Goal: Task Accomplishment & Management: Use online tool/utility

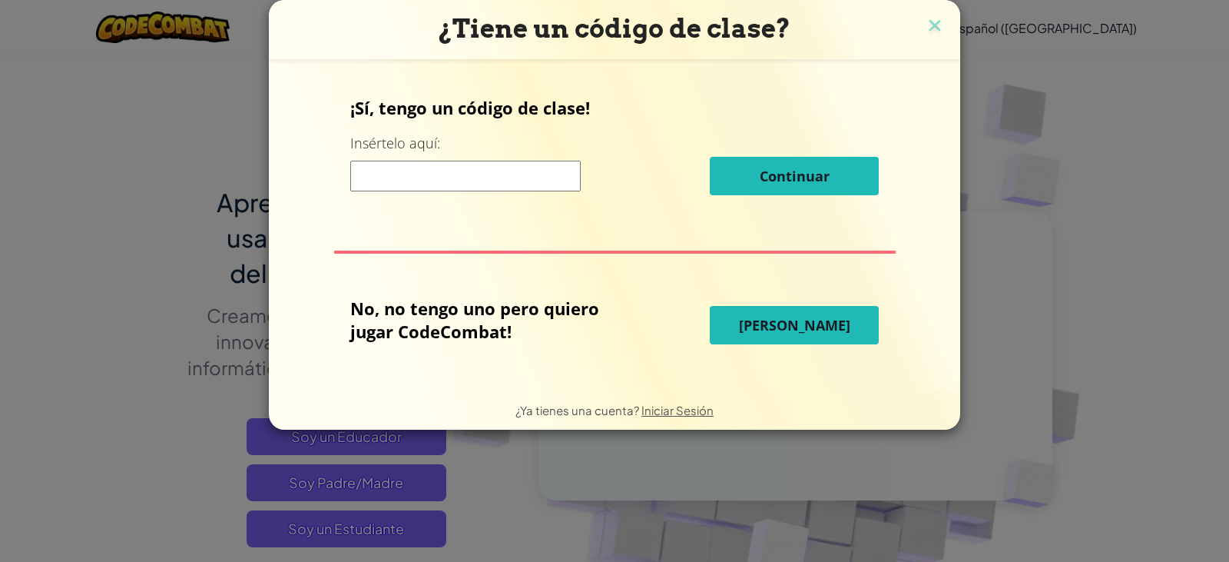
click at [801, 332] on span "[PERSON_NAME]" at bounding box center [794, 325] width 111 height 18
click at [800, 332] on span "[PERSON_NAME]" at bounding box center [794, 325] width 111 height 18
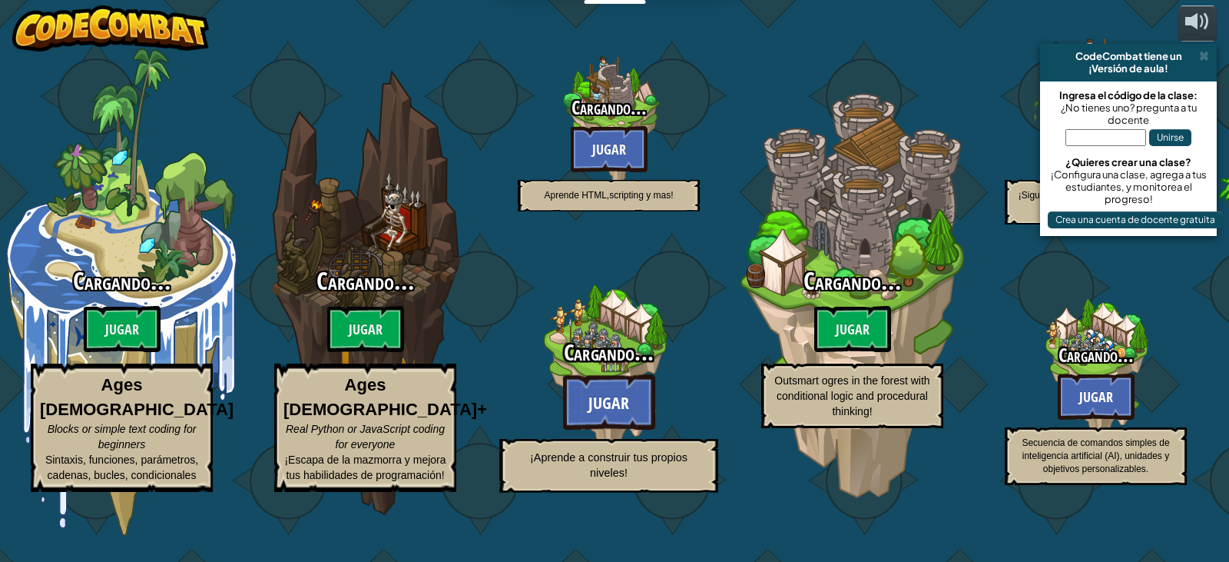
select select "es-419"
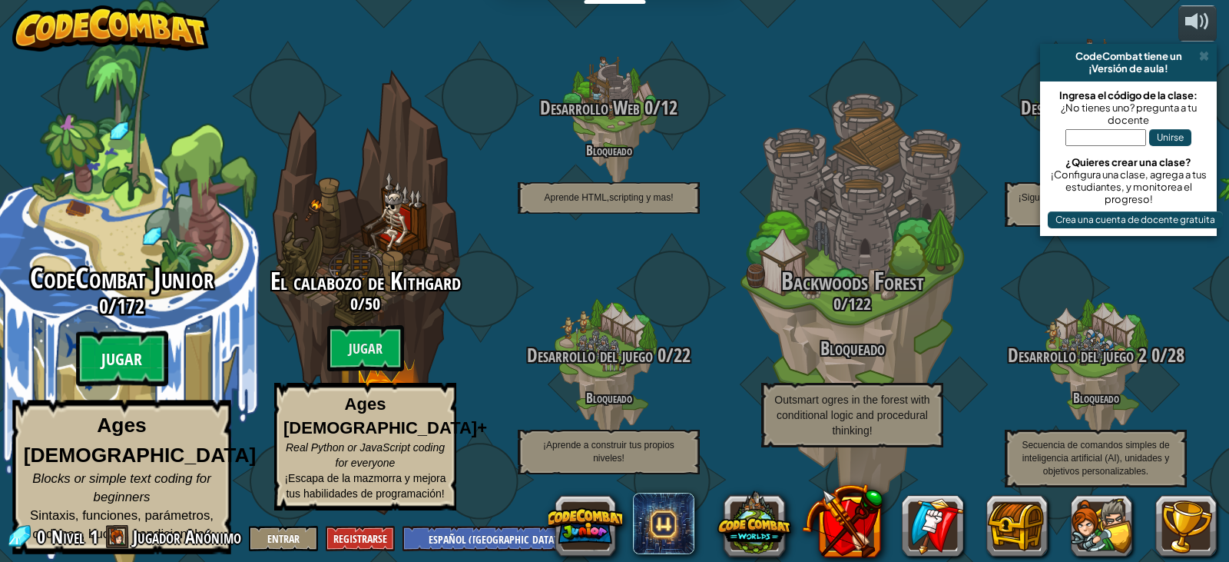
click at [107, 348] on btn "Jugar" at bounding box center [122, 358] width 92 height 55
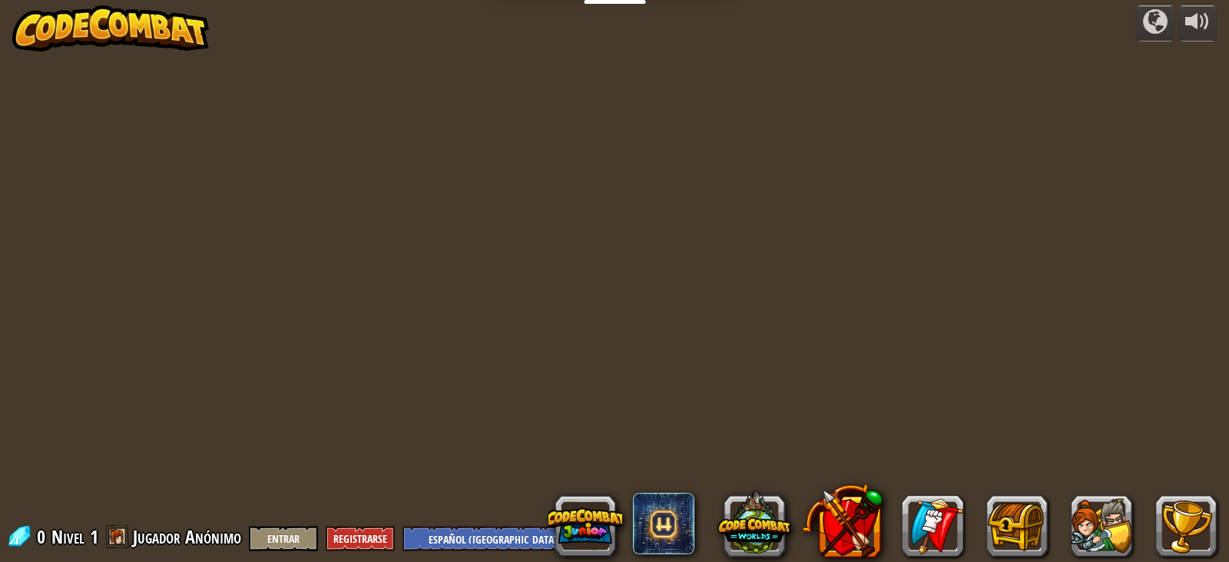
select select "es-419"
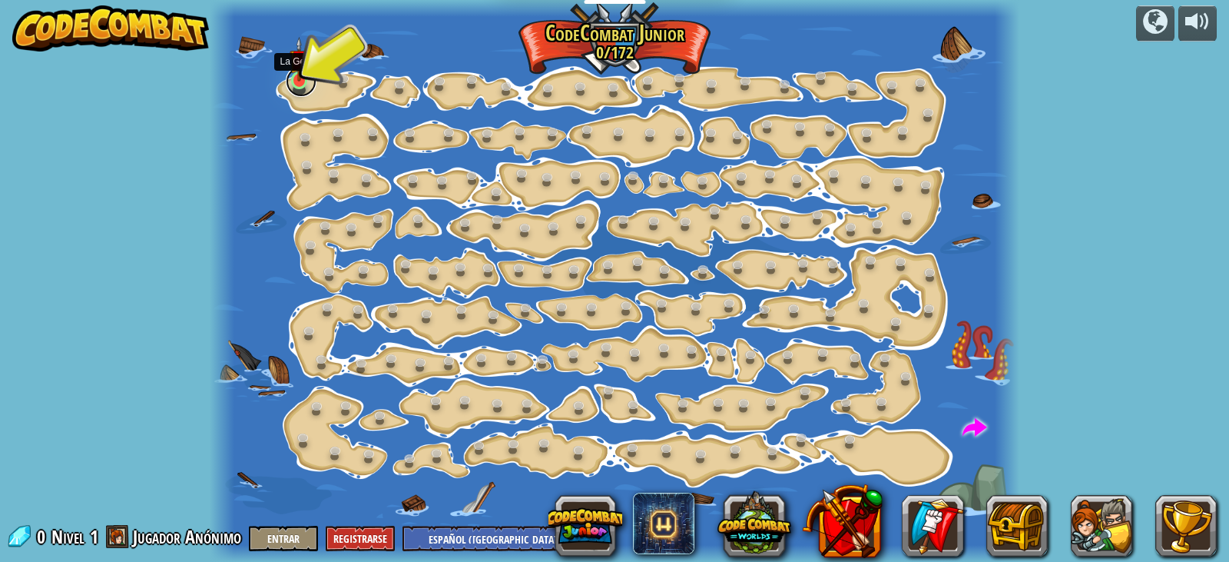
click at [302, 84] on link at bounding box center [301, 81] width 31 height 31
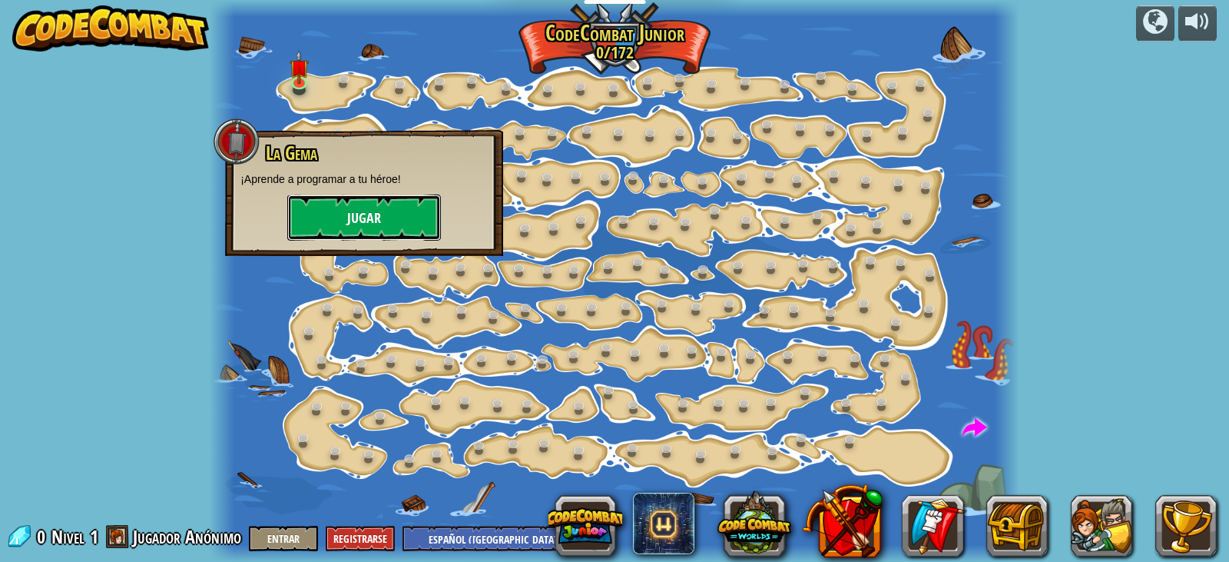
click at [350, 216] on button "Jugar" at bounding box center [364, 217] width 154 height 46
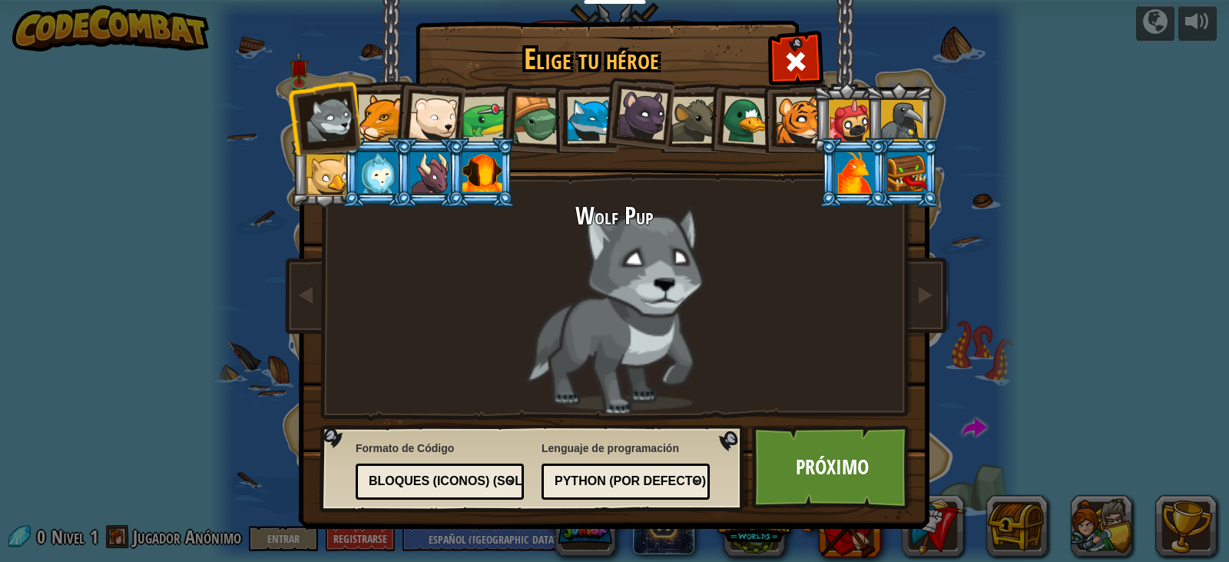
click at [351, 123] on div at bounding box center [329, 120] width 51 height 51
click at [881, 472] on link "Próximo" at bounding box center [832, 467] width 161 height 85
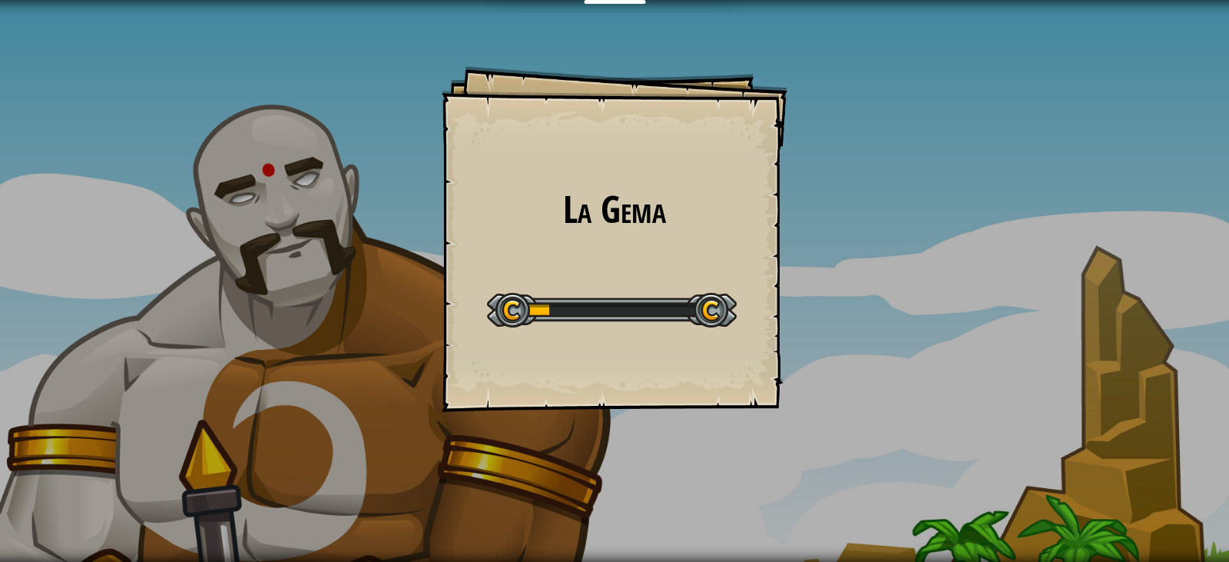
click at [619, 306] on div at bounding box center [612, 310] width 250 height 35
click at [533, 301] on div at bounding box center [612, 310] width 250 height 35
click at [565, 315] on div at bounding box center [612, 310] width 250 height 35
click at [585, 311] on div at bounding box center [612, 310] width 250 height 35
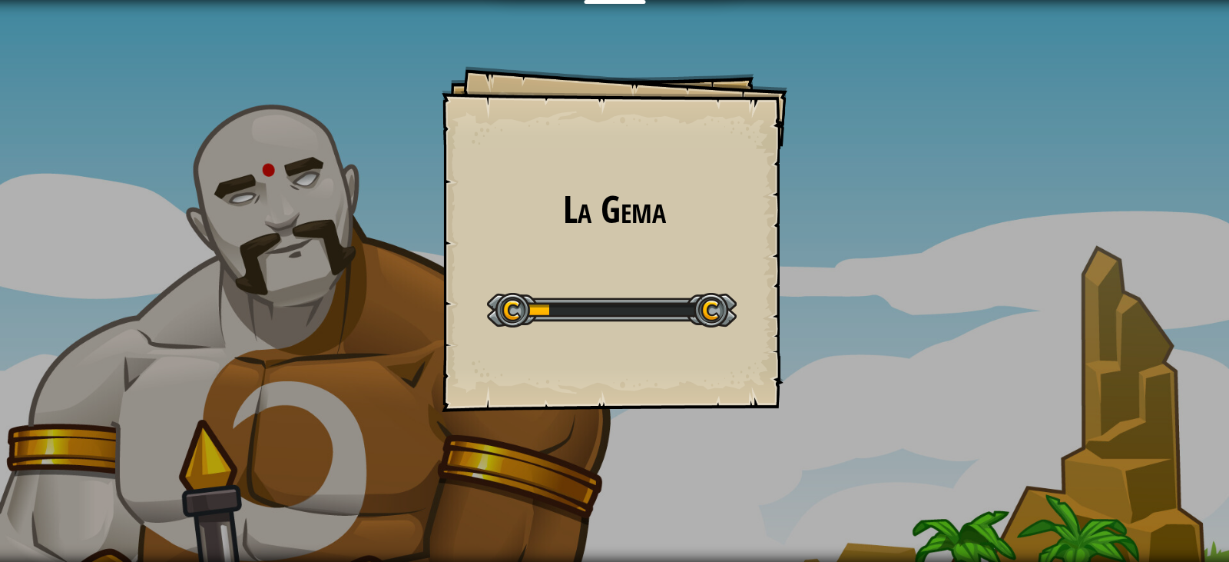
click at [585, 311] on div at bounding box center [612, 310] width 250 height 35
click at [333, 305] on div "La Gema Goals Start Level Error cargando del servidor Necesitas una suscripción…" at bounding box center [614, 281] width 1229 height 562
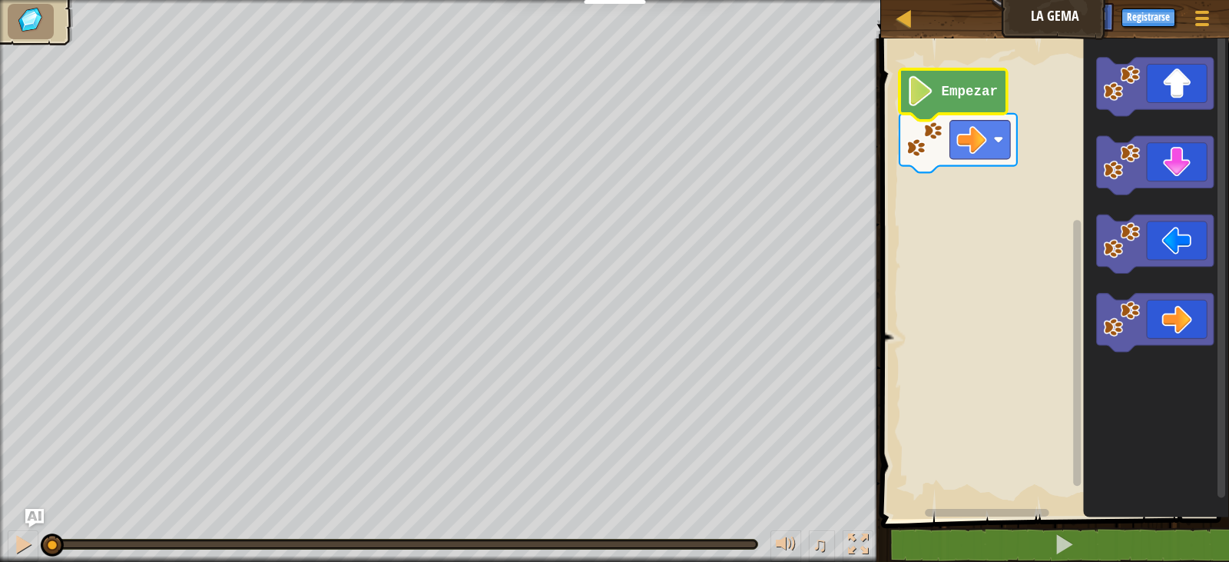
click at [948, 84] on text "Empezar" at bounding box center [969, 91] width 56 height 15
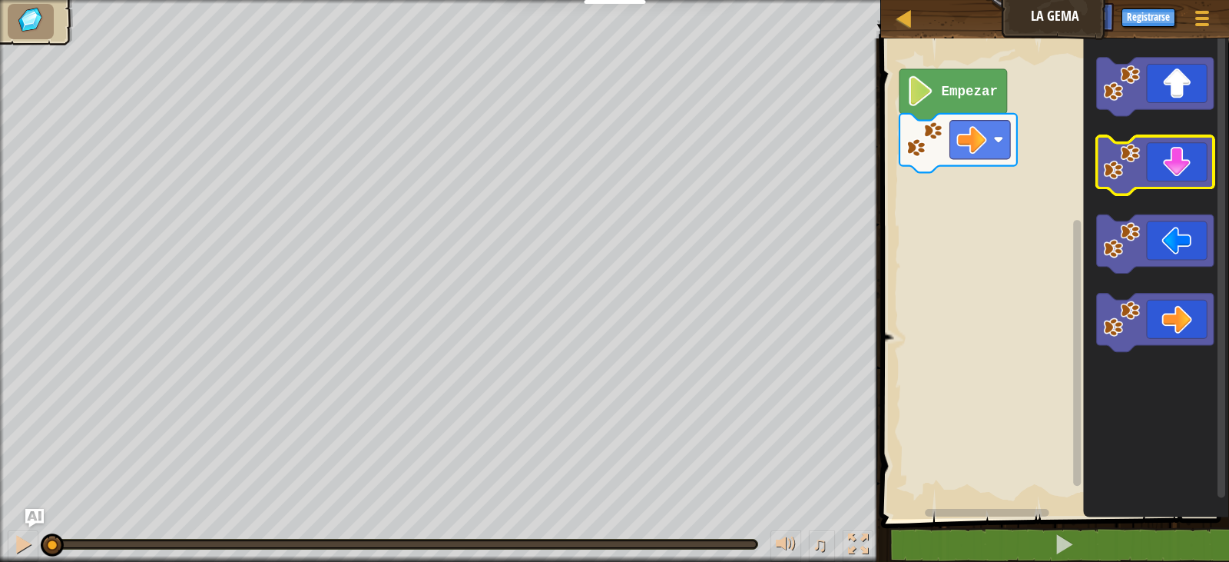
click at [1150, 145] on icon "Espacio de trabajo de Blockly" at bounding box center [1156, 166] width 118 height 58
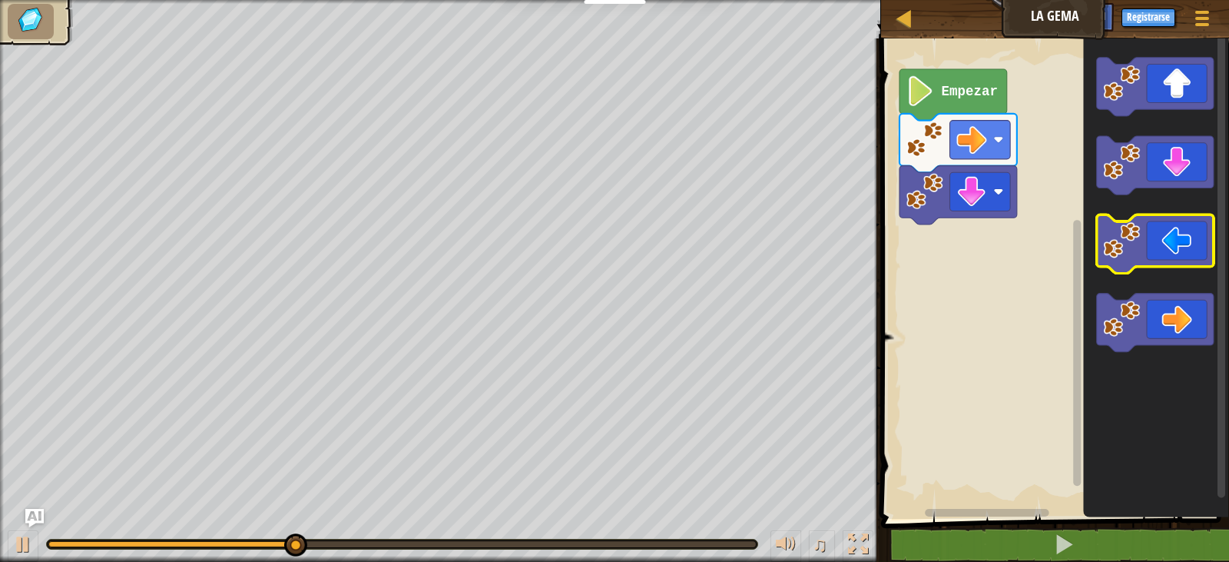
click at [1170, 240] on icon "Espacio de trabajo de Blockly" at bounding box center [1156, 244] width 118 height 58
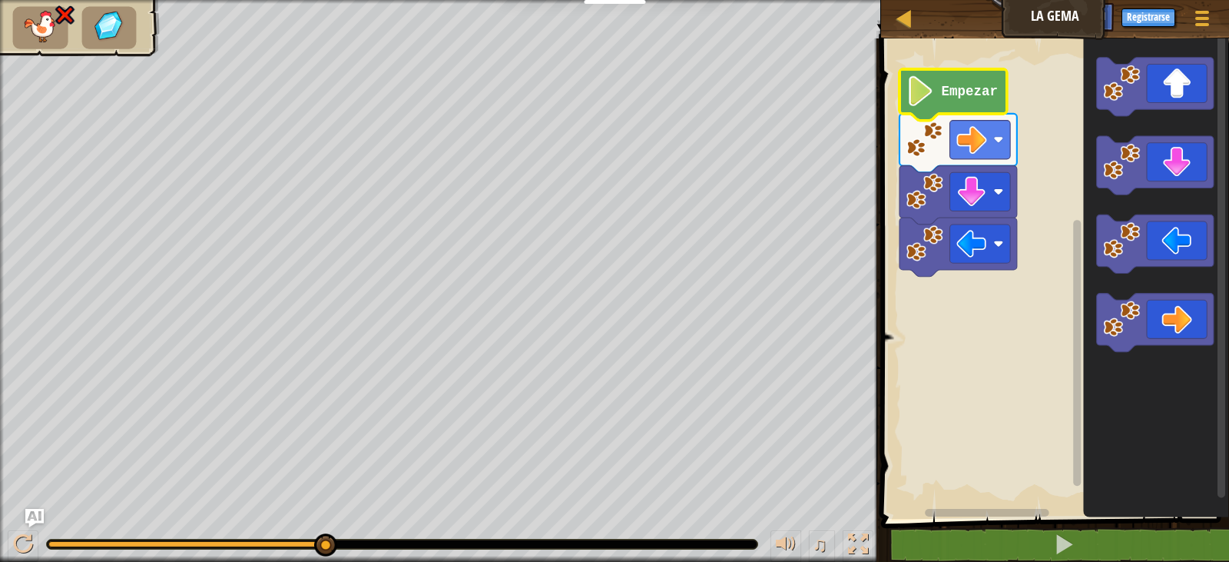
click at [931, 102] on image "Espacio de trabajo de Blockly" at bounding box center [921, 91] width 28 height 30
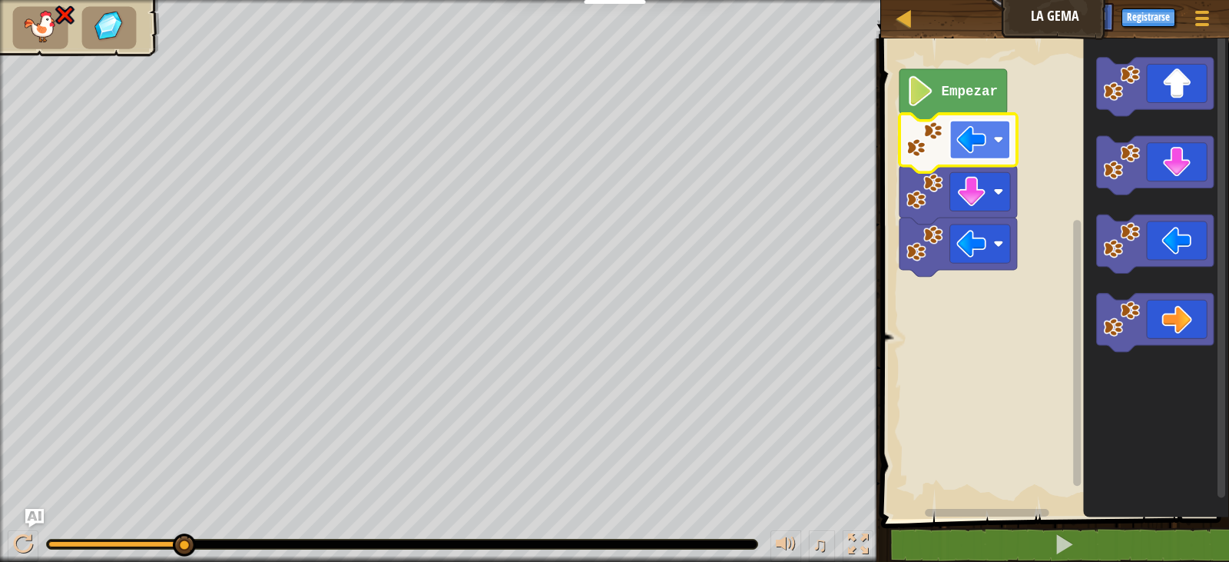
click at [967, 133] on image "Espacio de trabajo de Blockly" at bounding box center [972, 139] width 30 height 30
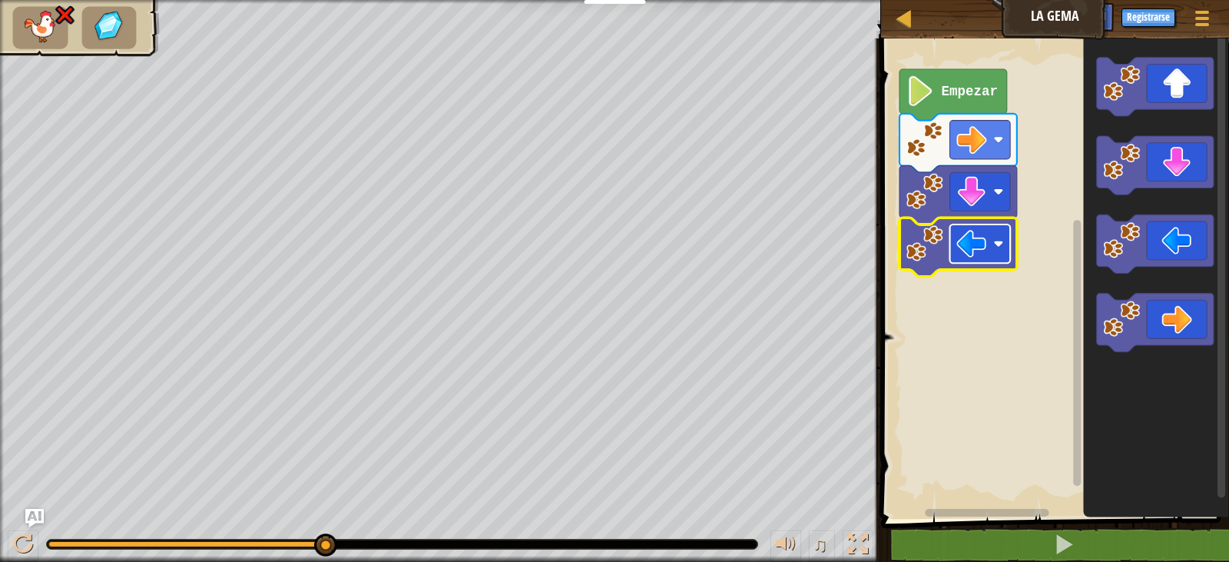
click at [987, 239] on rect "Espacio de trabajo de Blockly" at bounding box center [980, 243] width 61 height 38
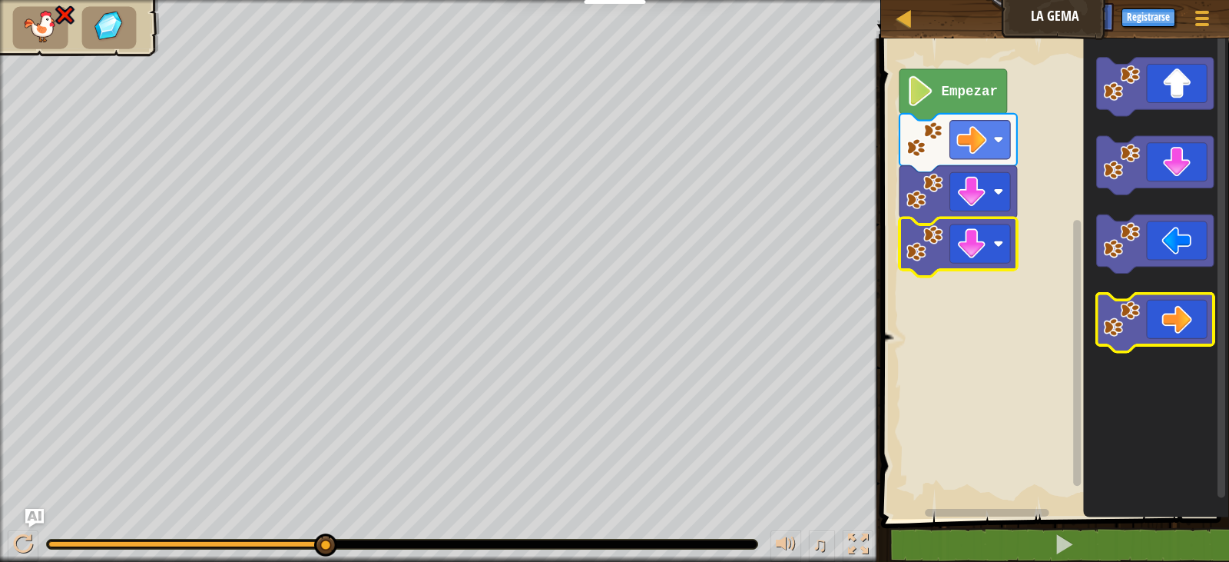
click at [1183, 319] on icon "Espacio de trabajo de Blockly" at bounding box center [1156, 323] width 118 height 58
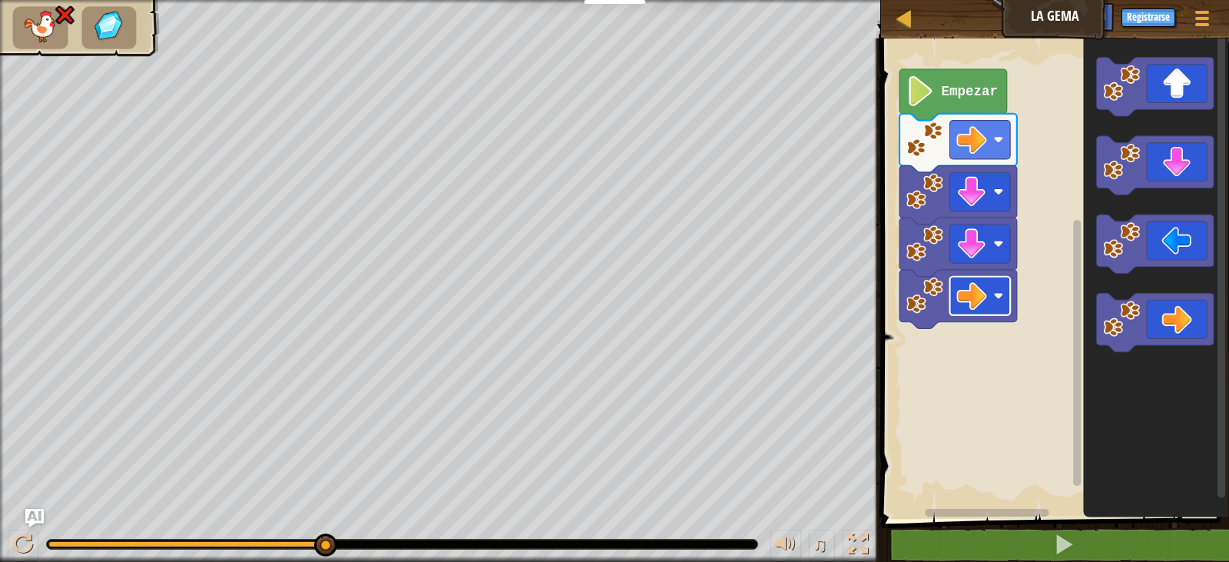
click at [984, 293] on image "Espacio de trabajo de Blockly" at bounding box center [972, 295] width 30 height 30
click at [983, 293] on image "Espacio de trabajo de Blockly" at bounding box center [972, 295] width 30 height 30
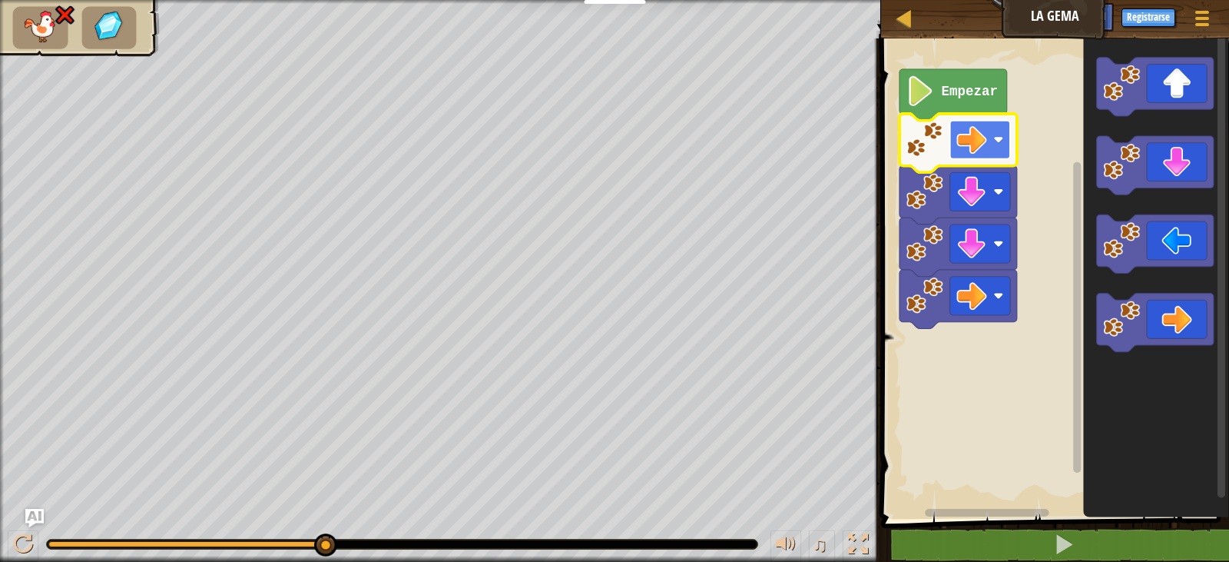
click at [993, 151] on rect "Espacio de trabajo de Blockly" at bounding box center [980, 140] width 61 height 38
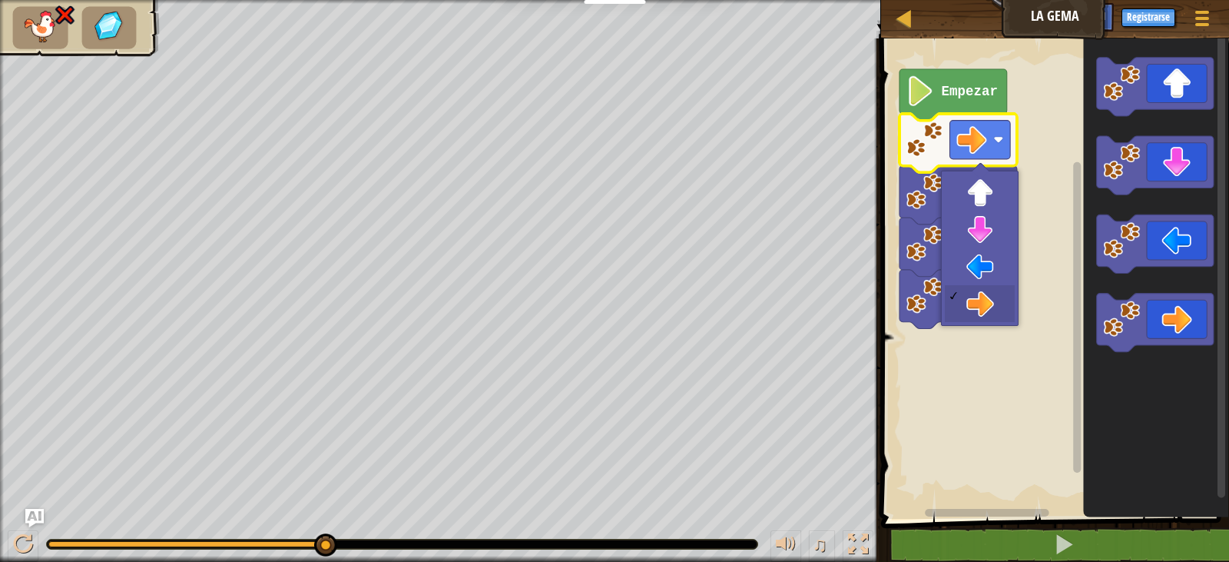
click at [974, 88] on text "Empezar" at bounding box center [969, 91] width 56 height 15
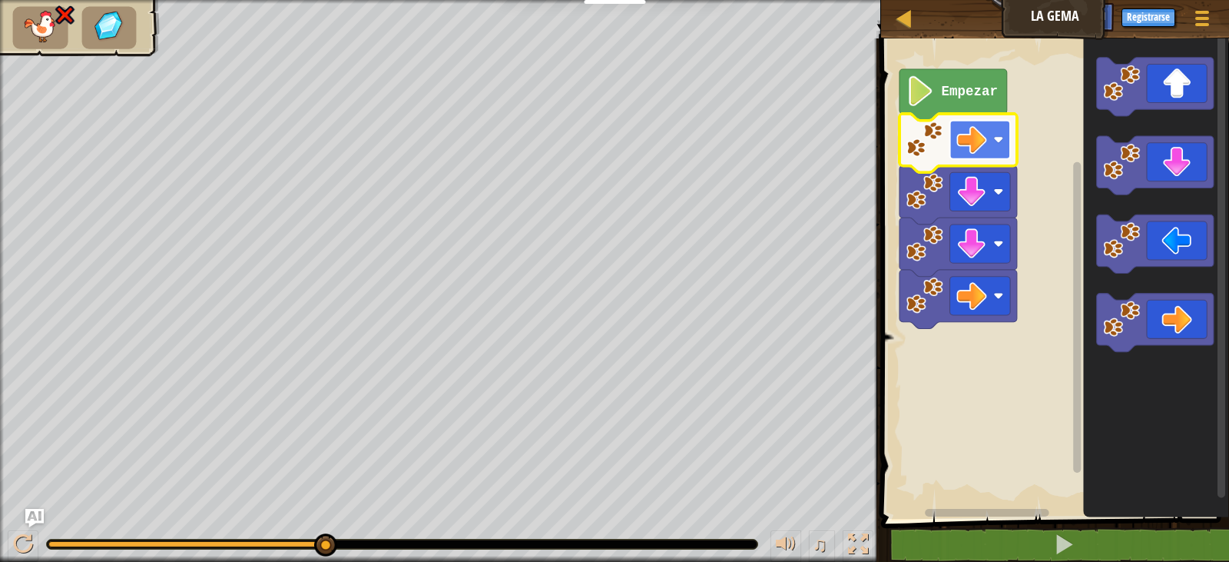
click at [990, 149] on rect "Espacio de trabajo de Blockly" at bounding box center [980, 140] width 61 height 38
click at [970, 135] on image "Espacio de trabajo de Blockly" at bounding box center [972, 139] width 30 height 30
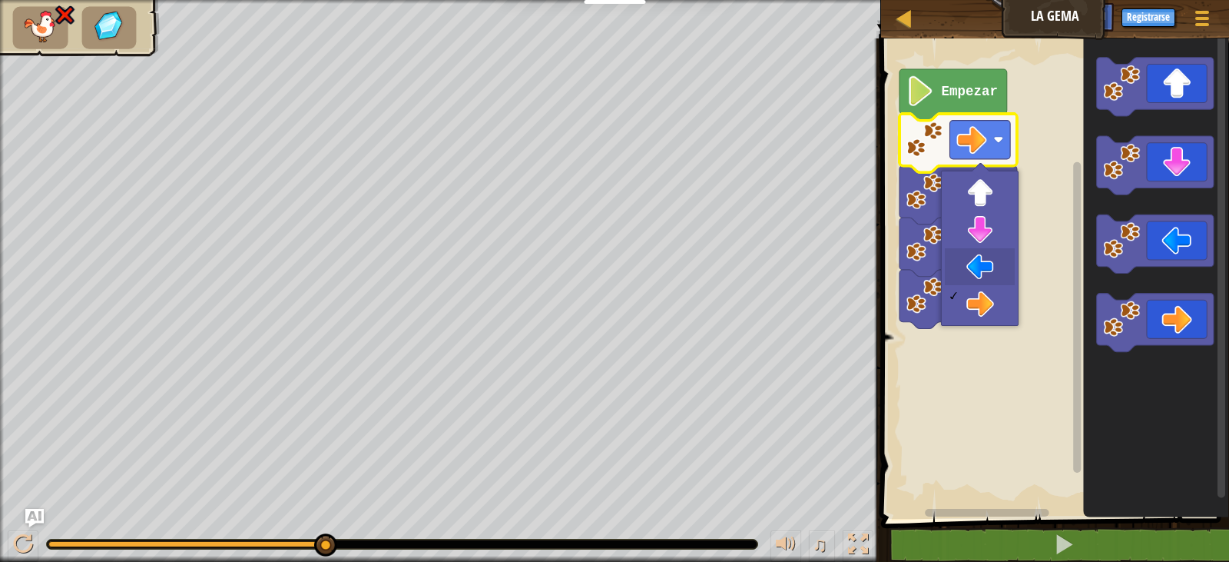
drag, startPoint x: 996, startPoint y: 269, endPoint x: 932, endPoint y: 267, distance: 63.8
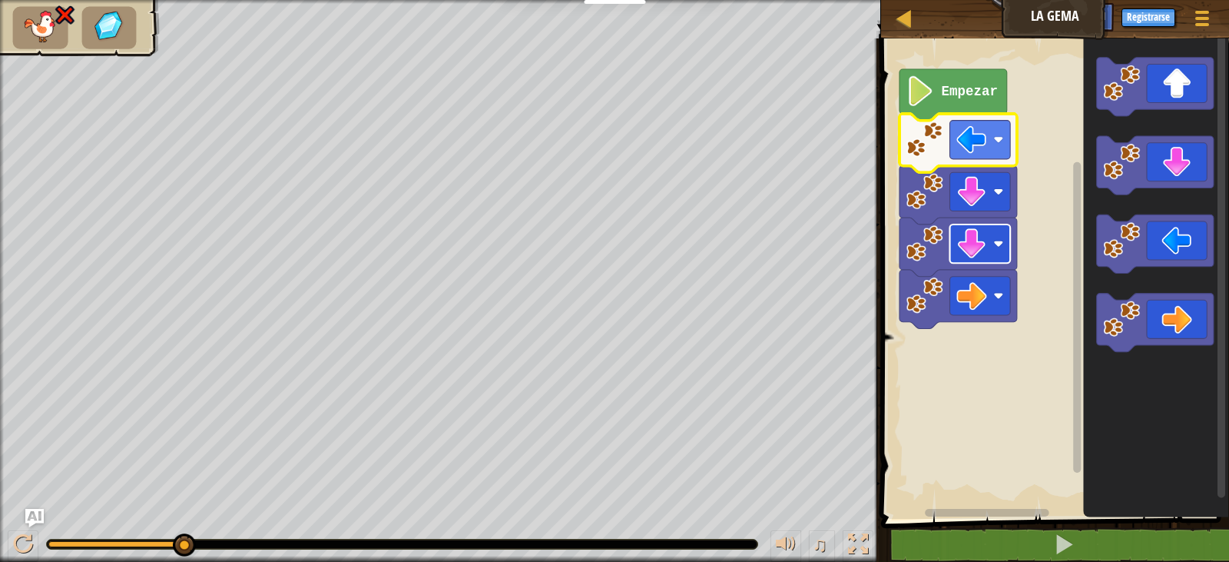
click at [999, 237] on rect "Espacio de trabajo de Blockly" at bounding box center [980, 243] width 61 height 38
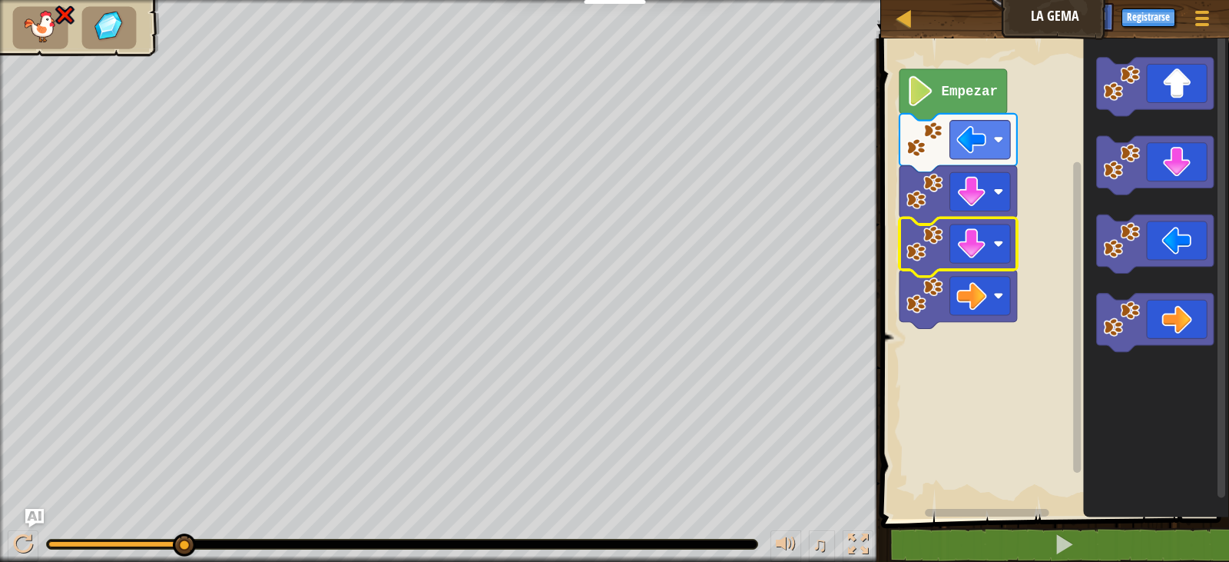
click at [957, 91] on text "Empezar" at bounding box center [969, 91] width 56 height 15
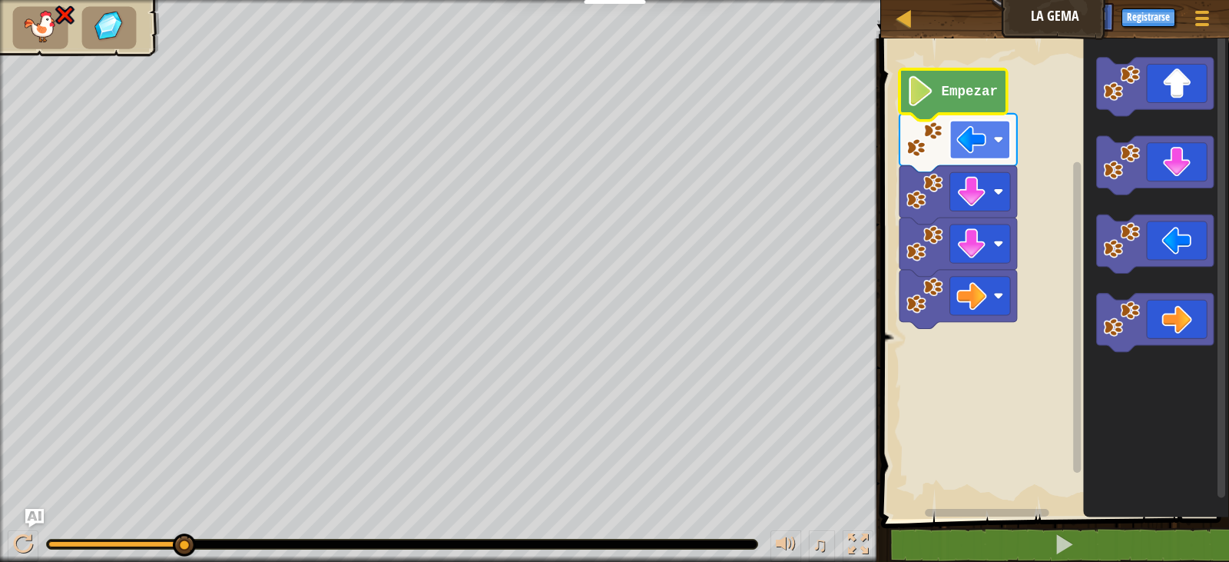
click at [980, 130] on image "Espacio de trabajo de Blockly" at bounding box center [972, 139] width 30 height 30
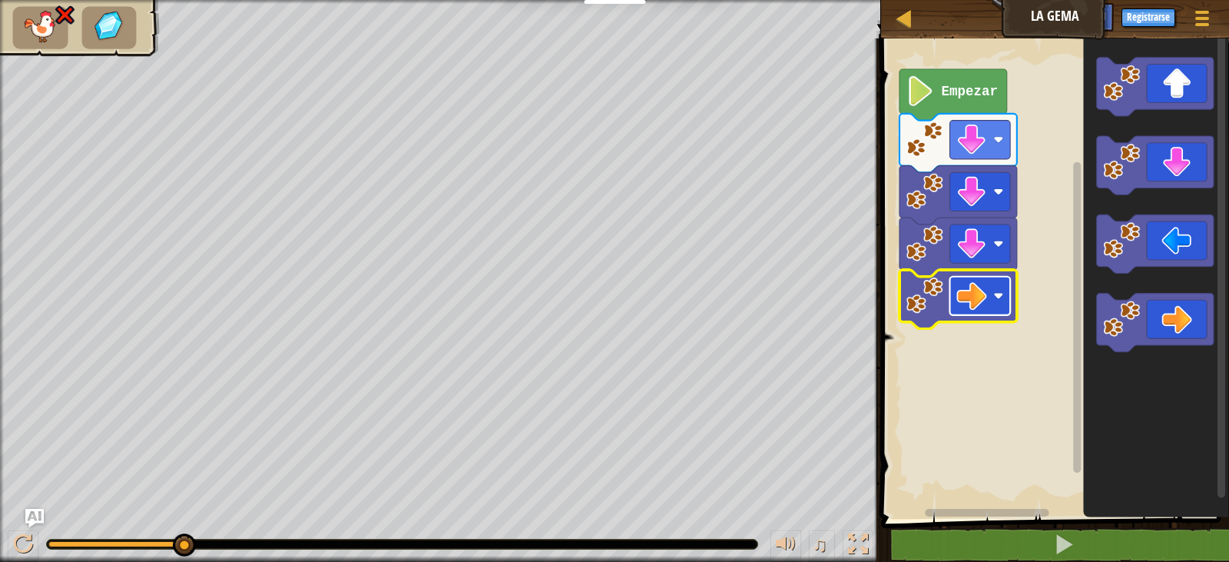
click at [987, 296] on g "Espacio de trabajo de Blockly" at bounding box center [980, 296] width 61 height 38
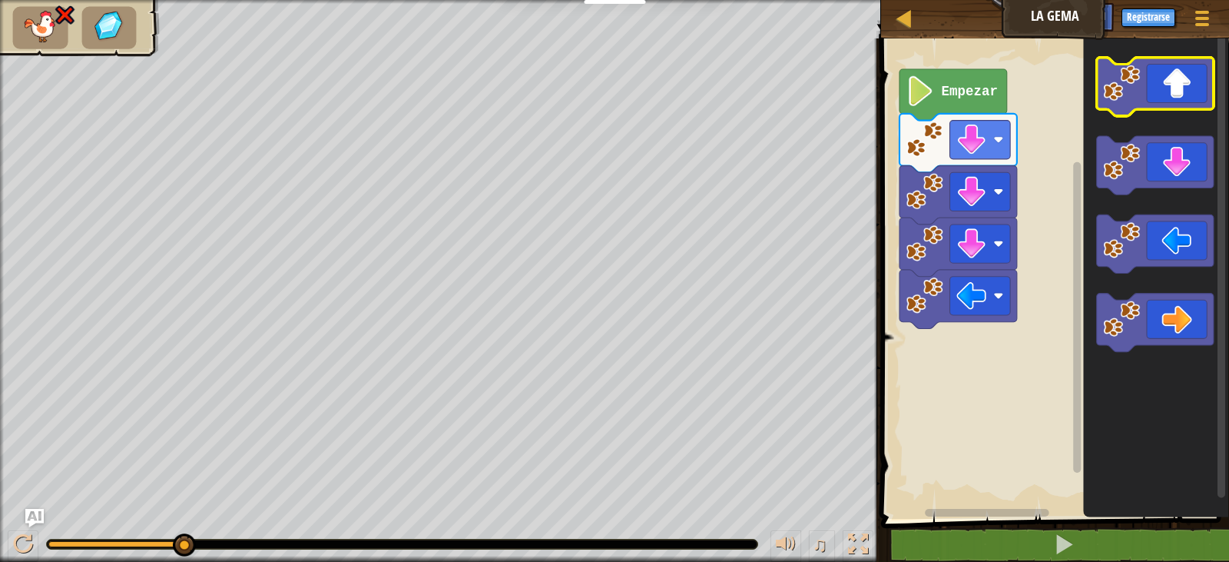
click at [1171, 96] on icon "Espacio de trabajo de Blockly" at bounding box center [1156, 87] width 118 height 58
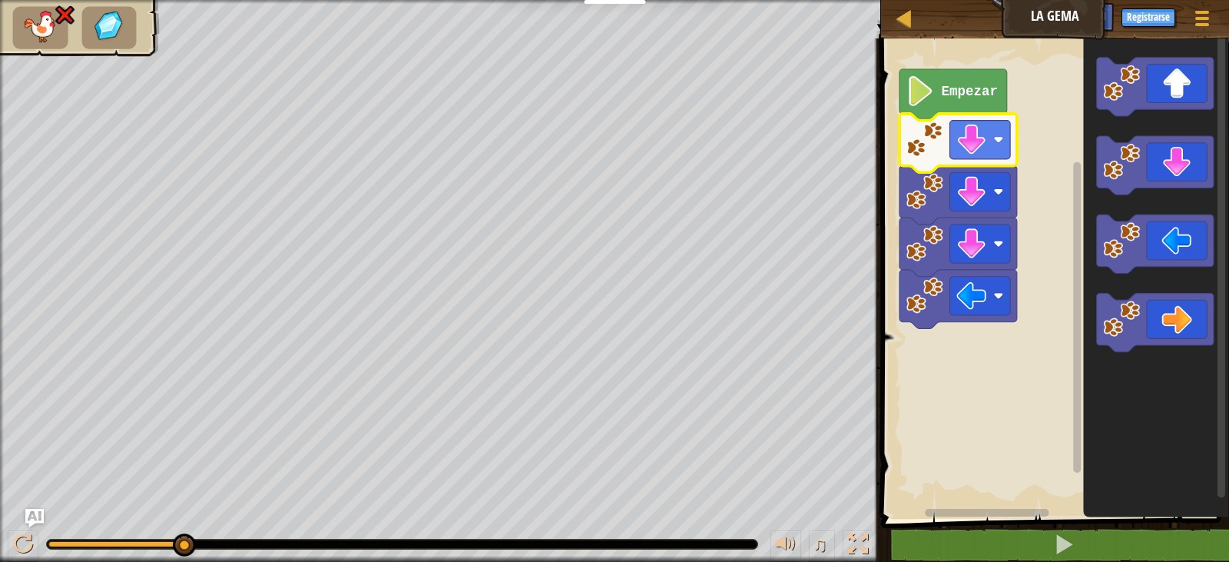
click at [932, 136] on image "Espacio de trabajo de Blockly" at bounding box center [925, 139] width 37 height 37
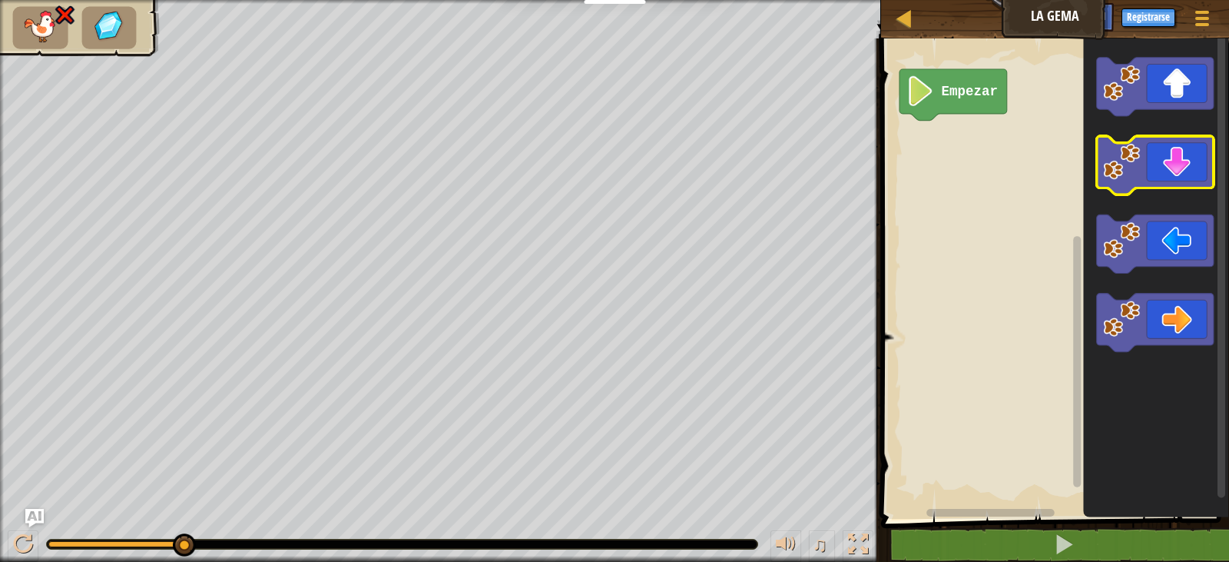
click at [1161, 176] on icon "Espacio de trabajo de Blockly" at bounding box center [1156, 166] width 118 height 58
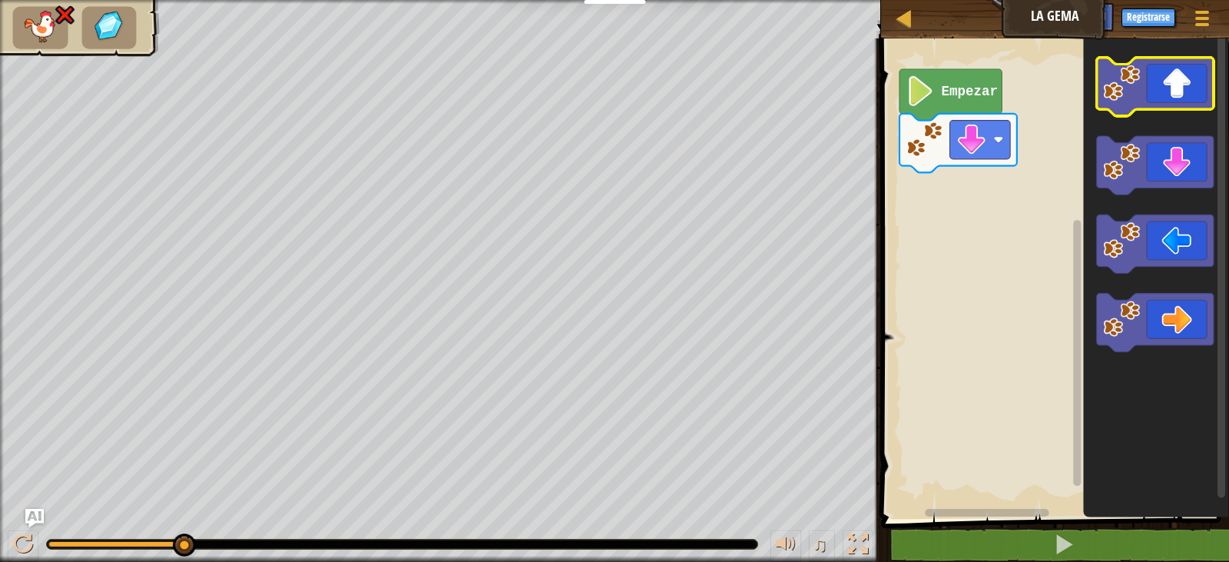
click at [1155, 85] on icon "Espacio de trabajo de Blockly" at bounding box center [1156, 87] width 118 height 58
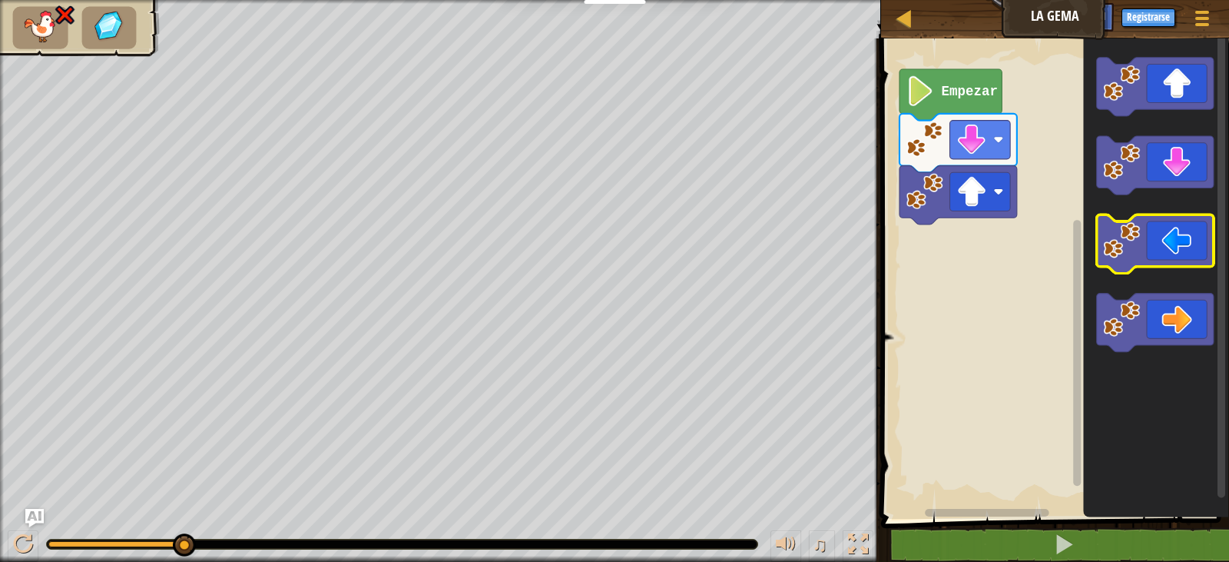
click at [1165, 244] on icon "Espacio de trabajo de Blockly" at bounding box center [1156, 244] width 118 height 58
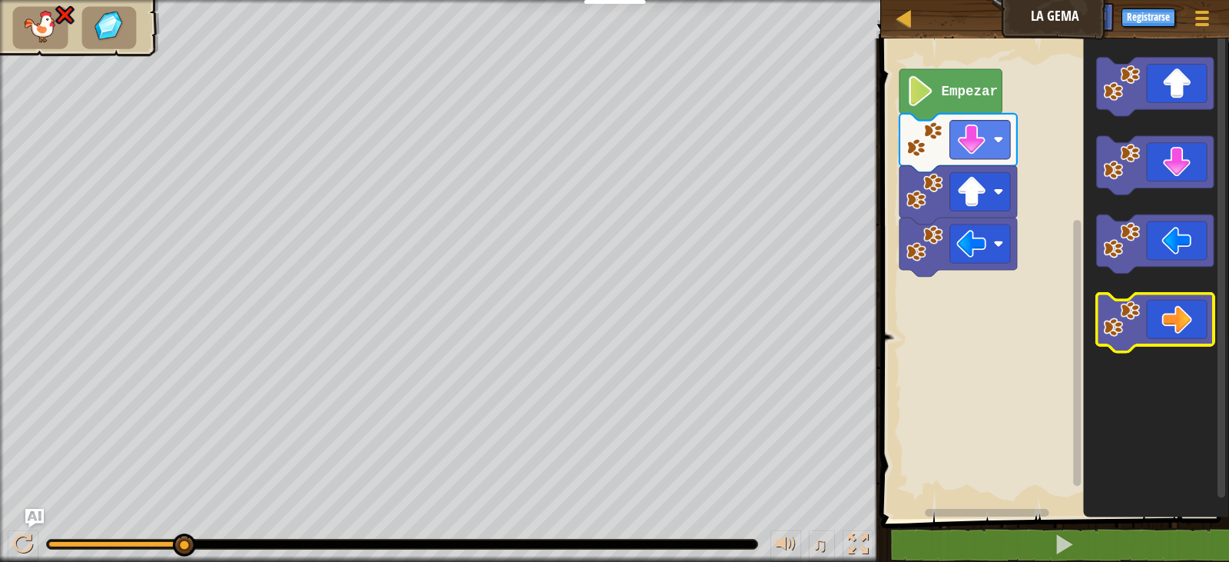
click at [1169, 303] on icon "Espacio de trabajo de Blockly" at bounding box center [1156, 323] width 118 height 58
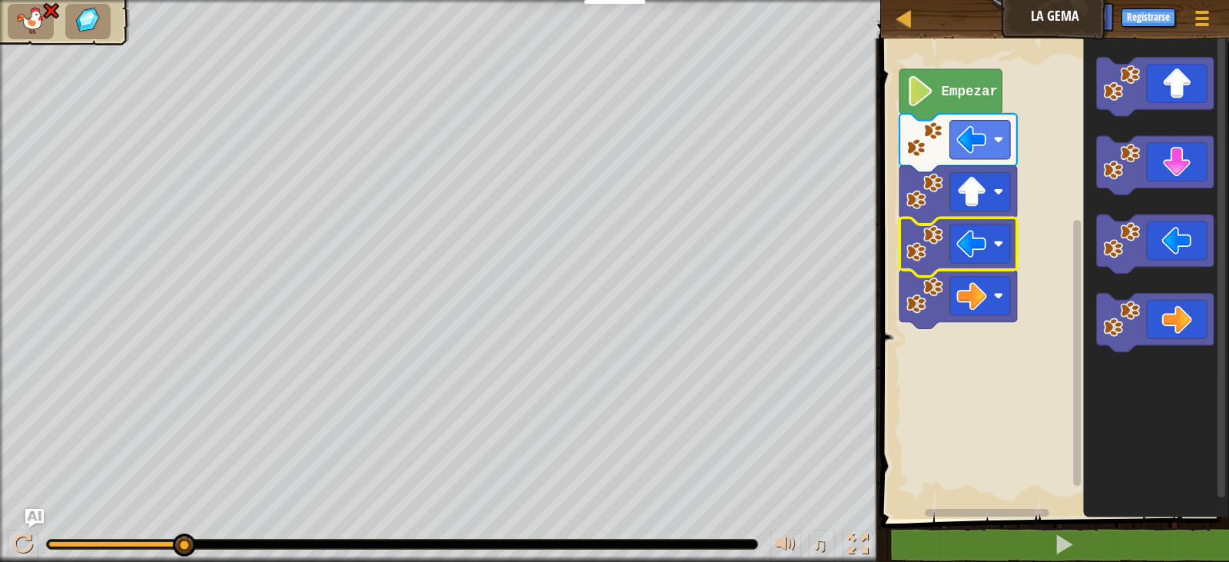
click at [929, 260] on image "Espacio de trabajo de Blockly" at bounding box center [925, 243] width 37 height 37
click at [939, 237] on image "Espacio de trabajo de Blockly" at bounding box center [925, 243] width 37 height 37
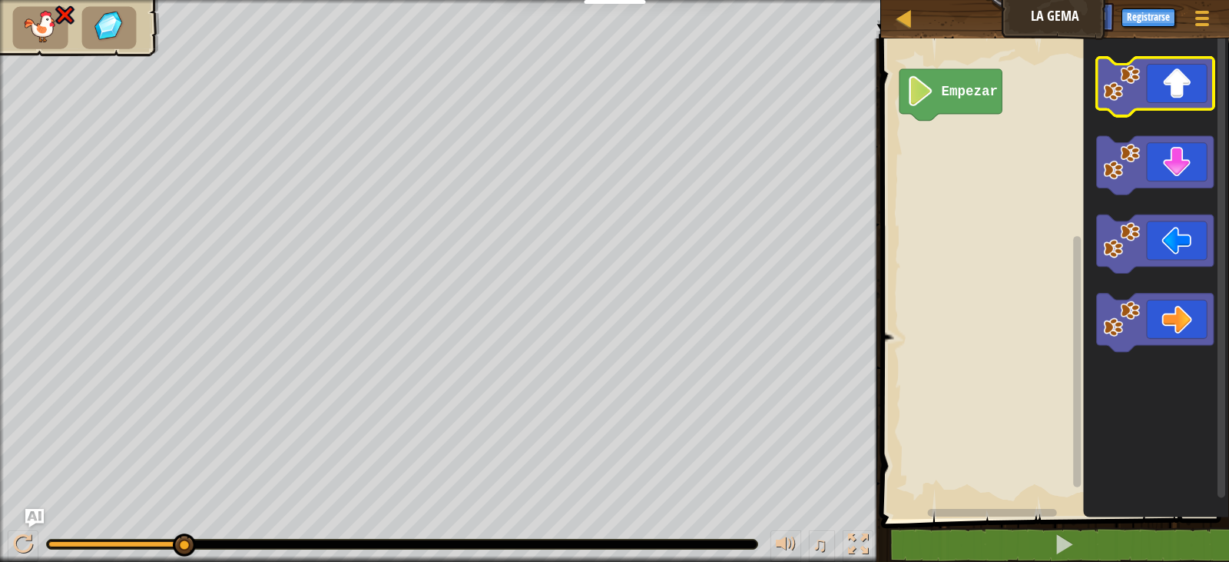
click at [1165, 68] on icon "Espacio de trabajo de Blockly" at bounding box center [1156, 87] width 118 height 58
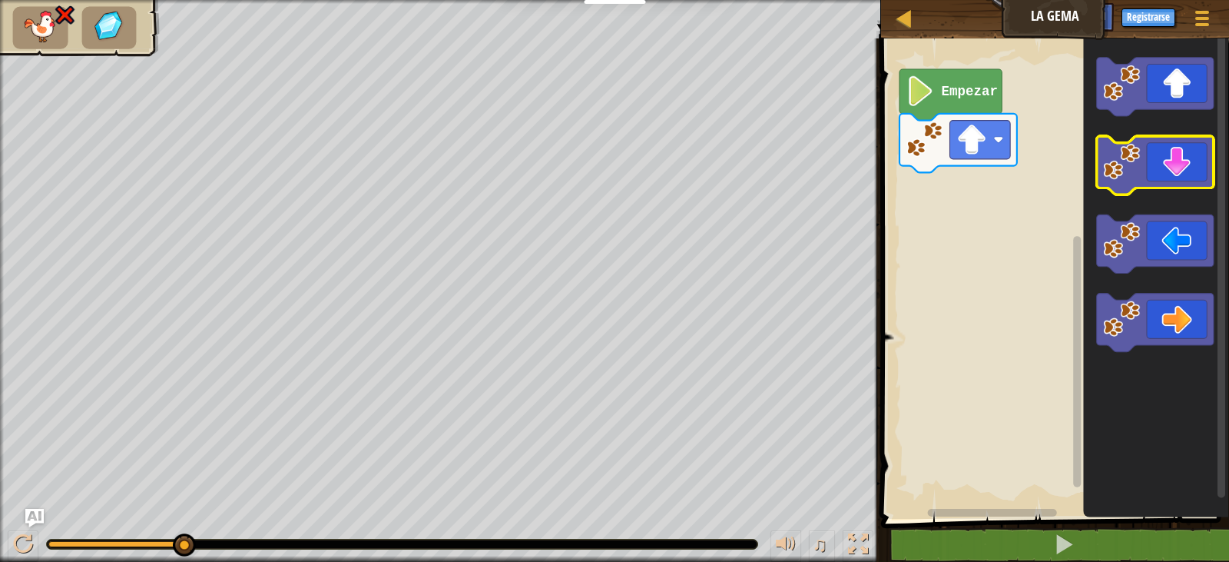
click at [1139, 177] on g "Espacio de trabajo de Blockly" at bounding box center [1156, 166] width 118 height 58
click at [1162, 154] on icon "Espacio de trabajo de Blockly" at bounding box center [1156, 166] width 118 height 58
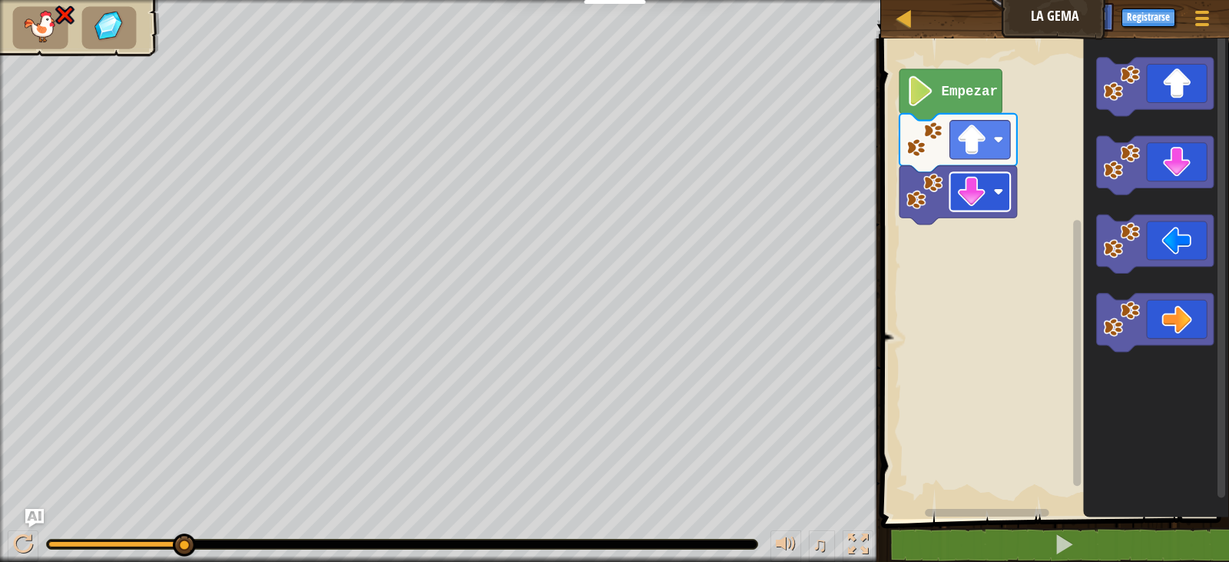
click at [997, 190] on image "Espacio de trabajo de Blockly" at bounding box center [998, 192] width 10 height 10
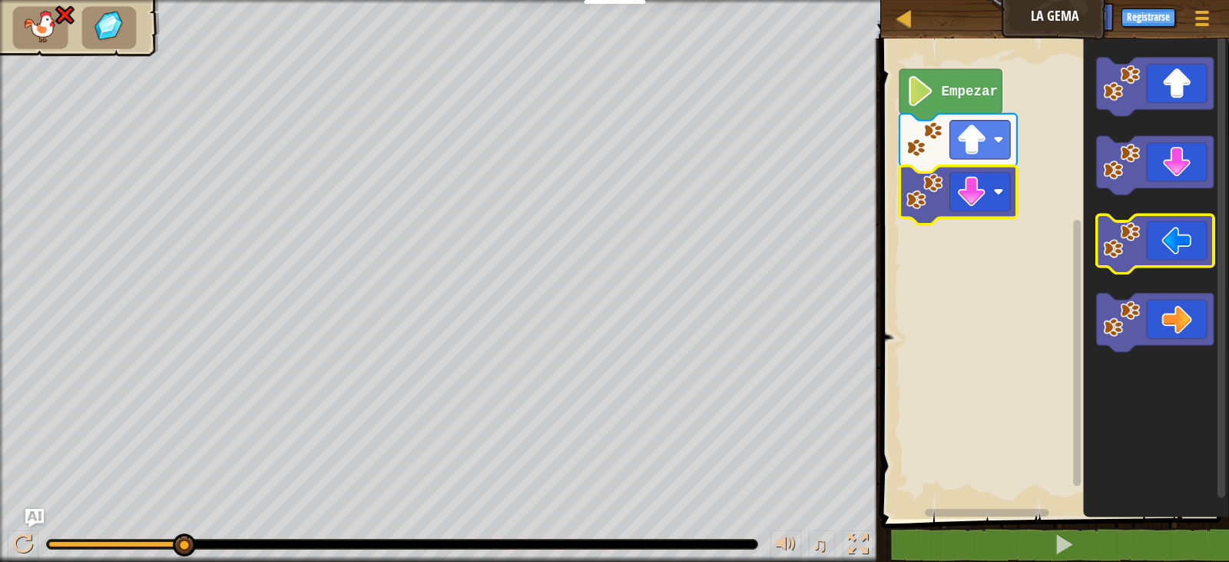
click at [1195, 241] on icon "Espacio de trabajo de Blockly" at bounding box center [1156, 244] width 118 height 58
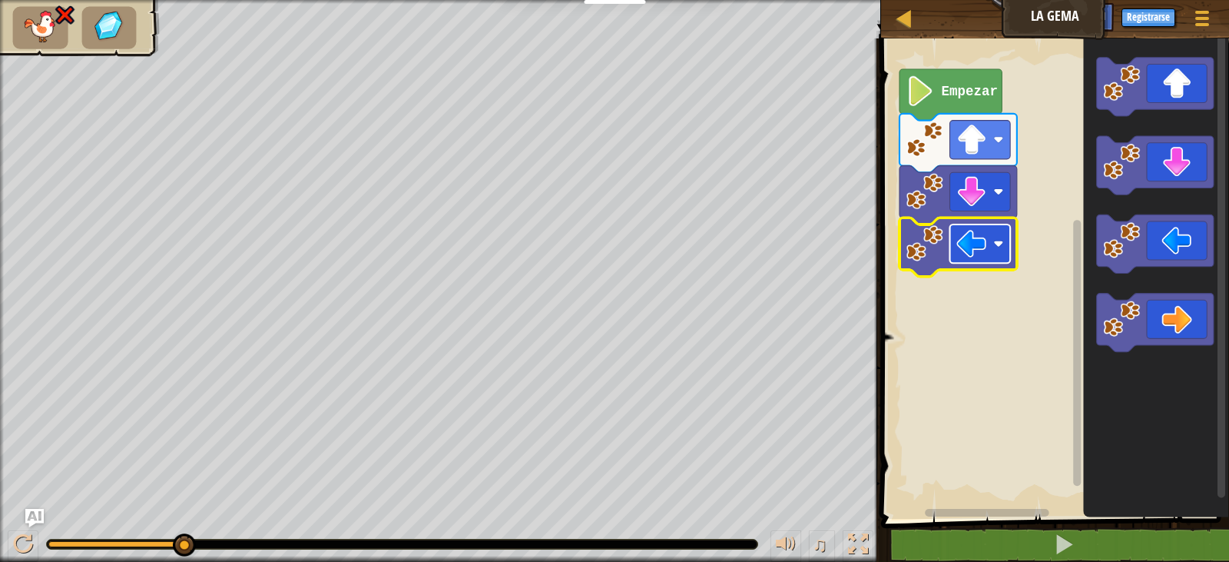
click at [982, 253] on image "Espacio de trabajo de Blockly" at bounding box center [972, 243] width 30 height 30
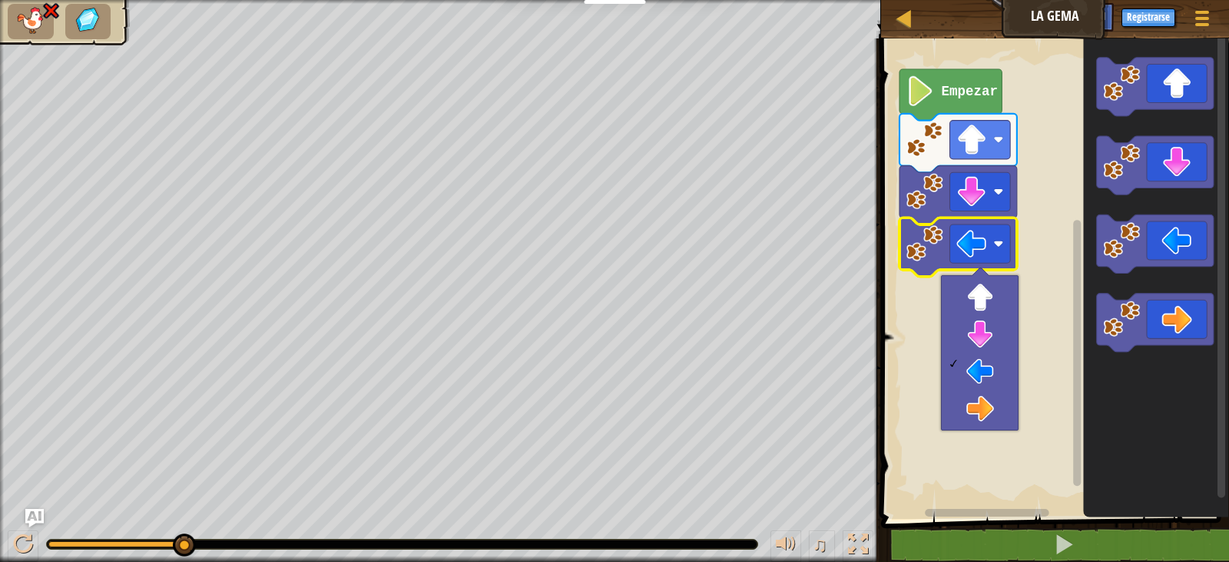
click at [89, 28] on img at bounding box center [88, 20] width 32 height 28
click at [92, 26] on img at bounding box center [88, 20] width 32 height 28
drag, startPoint x: 62, startPoint y: 17, endPoint x: 100, endPoint y: 7, distance: 39.0
click at [71, 15] on ul at bounding box center [65, 21] width 114 height 35
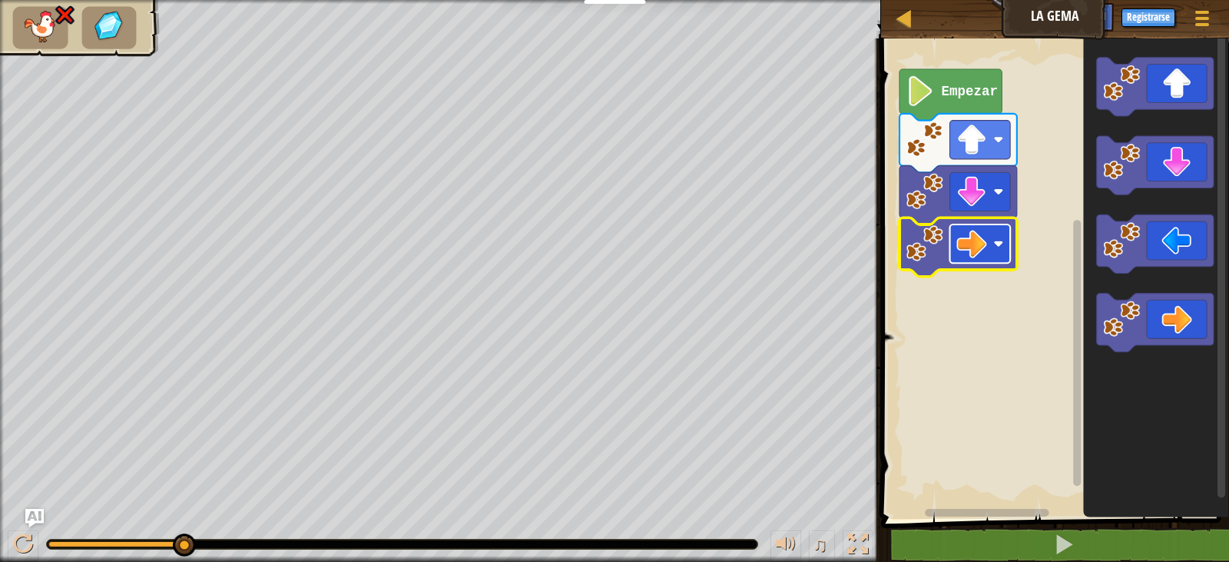
click at [983, 254] on image "Espacio de trabajo de Blockly" at bounding box center [972, 243] width 30 height 30
click at [940, 236] on image "Espacio de trabajo de Blockly" at bounding box center [925, 243] width 37 height 37
click at [982, 247] on image "Espacio de trabajo de Blockly" at bounding box center [972, 243] width 30 height 30
